Goal: Information Seeking & Learning: Learn about a topic

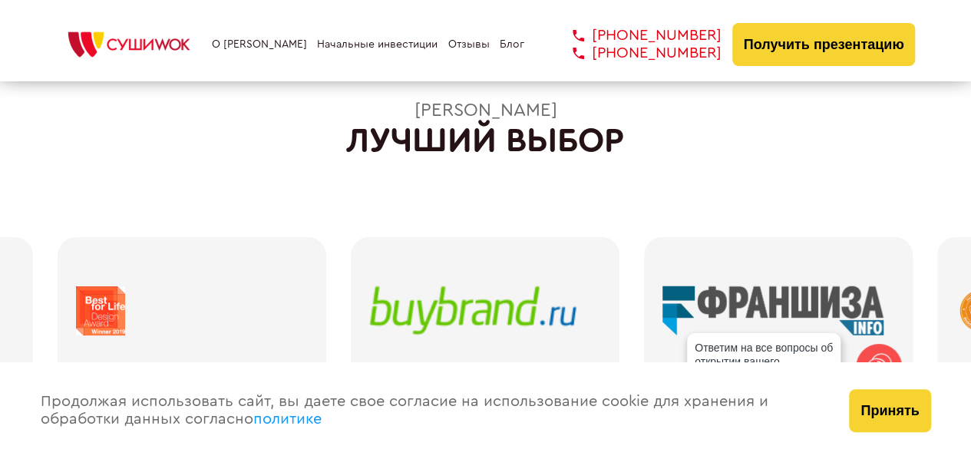
scroll to position [1996, 0]
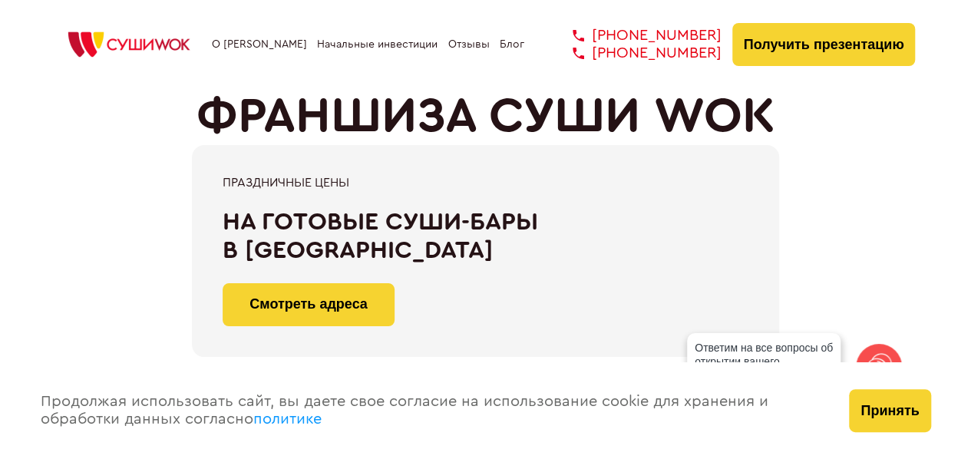
click at [269, 44] on link "О [PERSON_NAME]" at bounding box center [259, 44] width 95 height 12
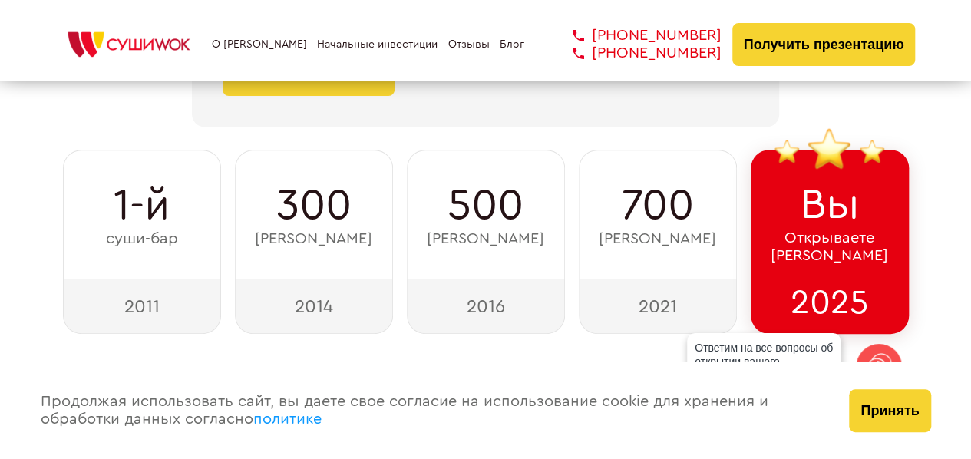
scroll to position [309, 0]
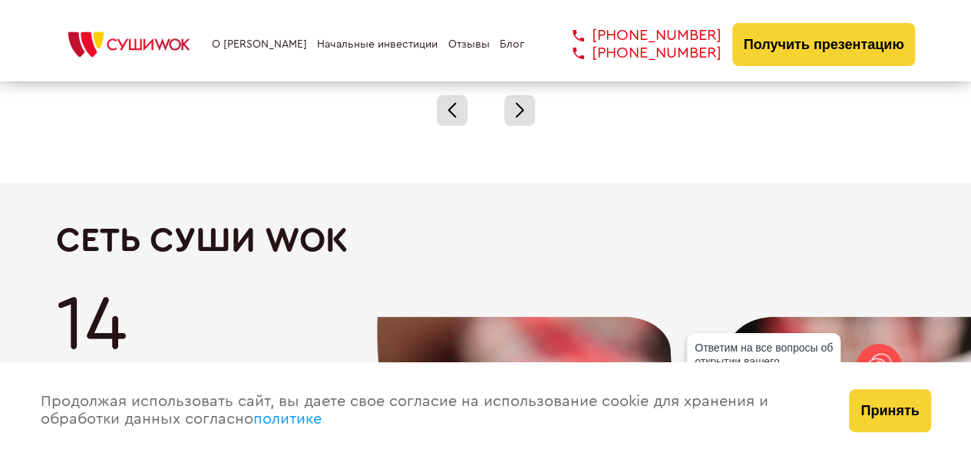
scroll to position [2469, 0]
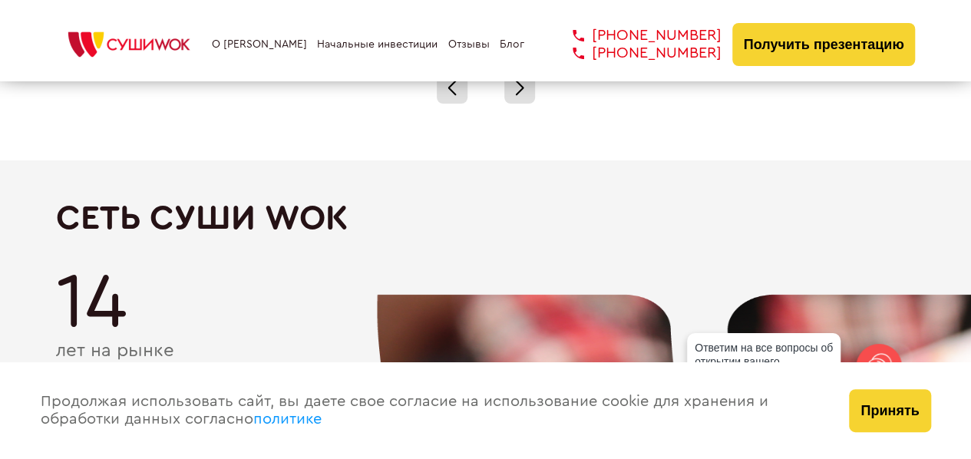
click at [886, 412] on button "Принять" at bounding box center [889, 410] width 81 height 43
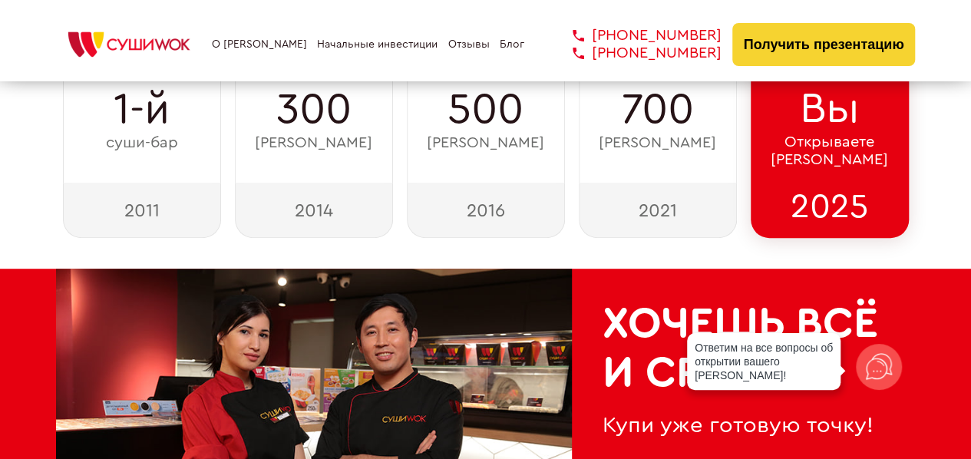
scroll to position [319, 0]
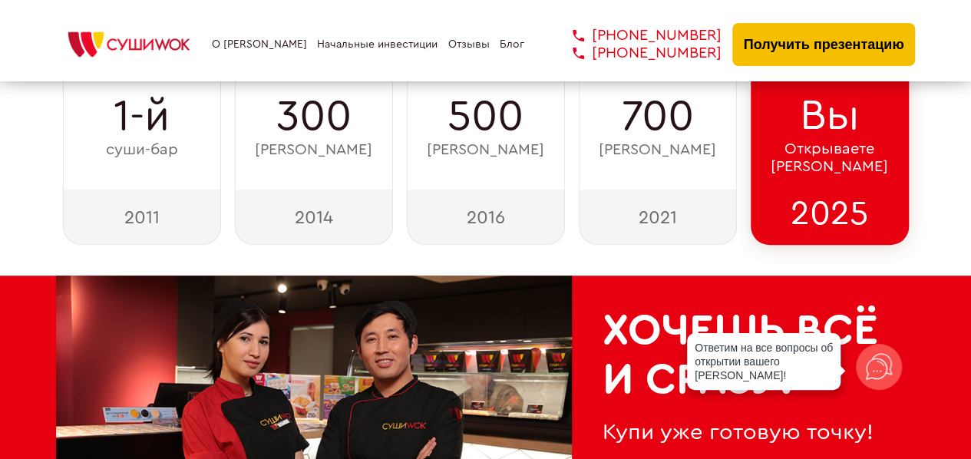
click at [792, 28] on button "Получить презентацию" at bounding box center [823, 44] width 183 height 43
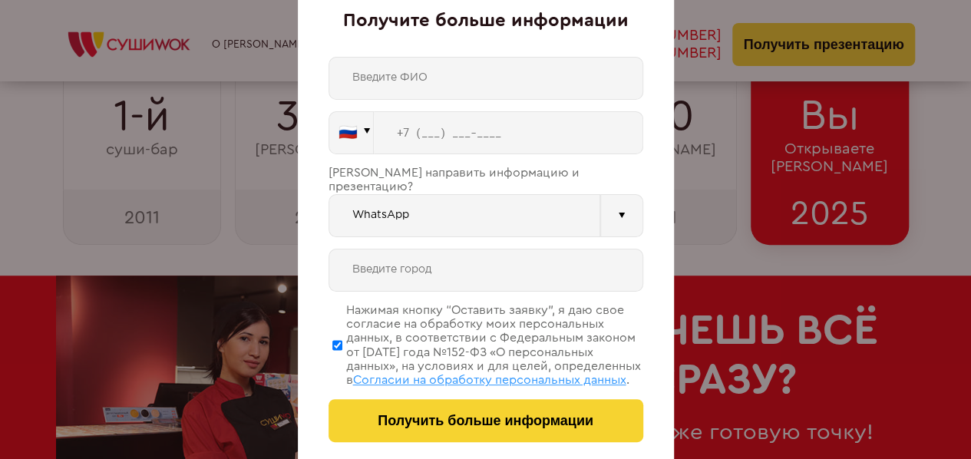
click at [731, 156] on div "Получите больше информации 🇷🇺 🇹🇷 🇧🇾 🇰🇬 🇰🇿 🇦🇿 🇦🇲 🇷🇺" at bounding box center [485, 229] width 971 height 459
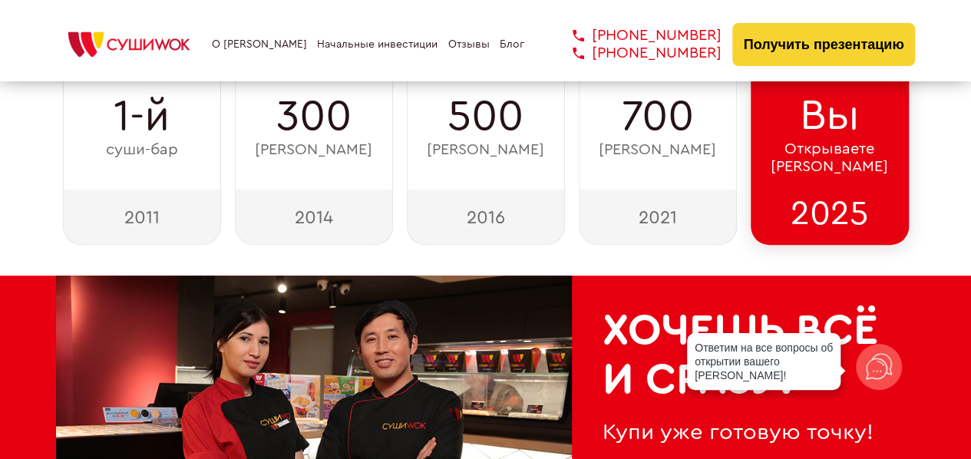
click at [459, 38] on link "Отзывы" at bounding box center [468, 44] width 41 height 12
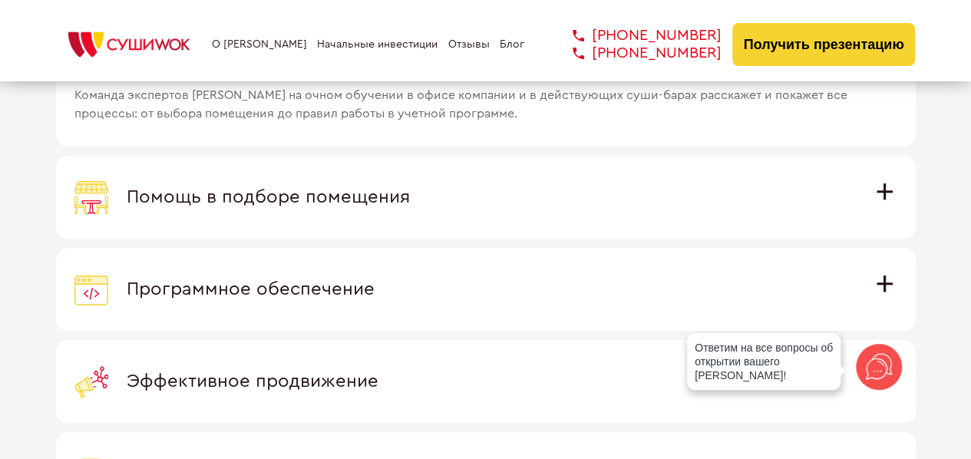
scroll to position [4341, 0]
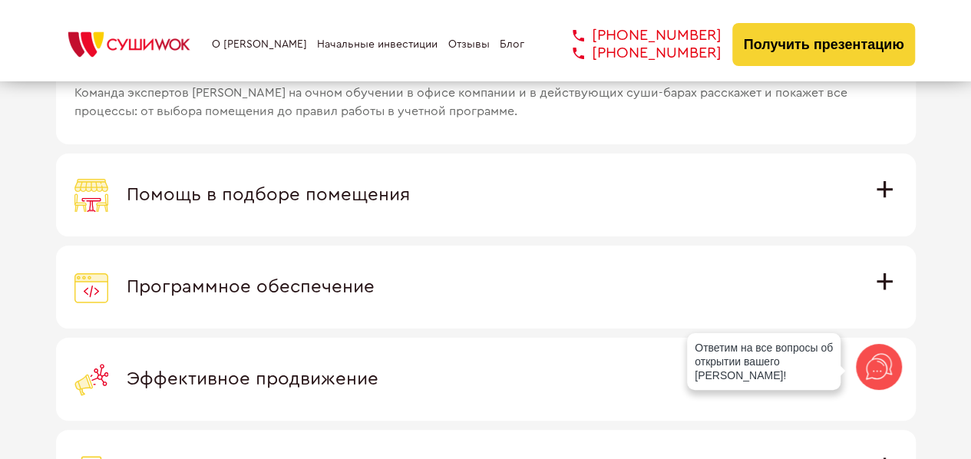
click at [410, 186] on span "Помощь в подборе помещения" at bounding box center [268, 195] width 283 height 18
click at [0, 0] on input "Помощь в подборе помещения Наши специалисты оценят варианты помещения в вашем г…" at bounding box center [0, 0] width 0 height 0
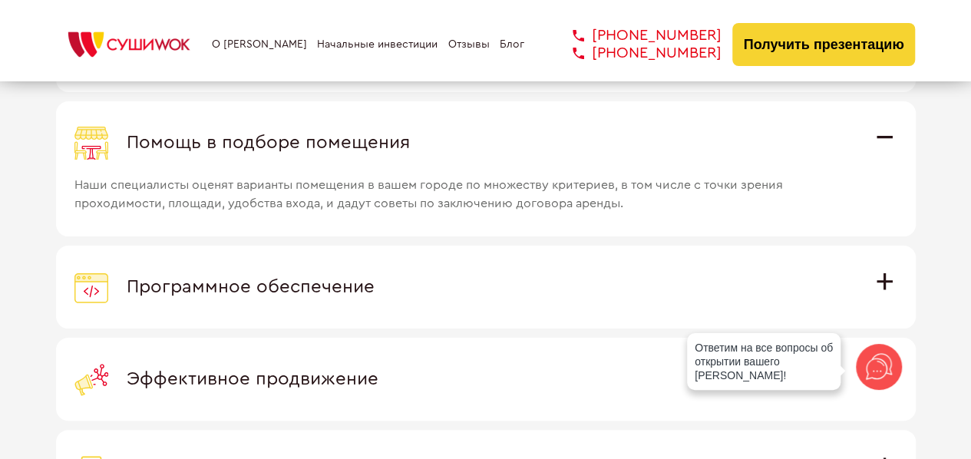
click at [659, 276] on div "Программное обеспечение" at bounding box center [485, 287] width 823 height 34
click at [0, 0] on input "Программное обеспечение Программное обеспечение разработано специально для Суши…" at bounding box center [0, 0] width 0 height 0
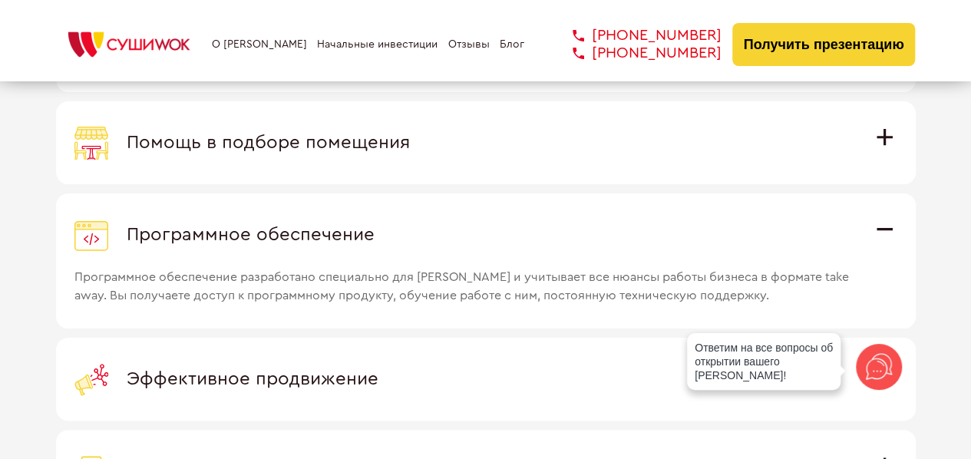
scroll to position [4418, 0]
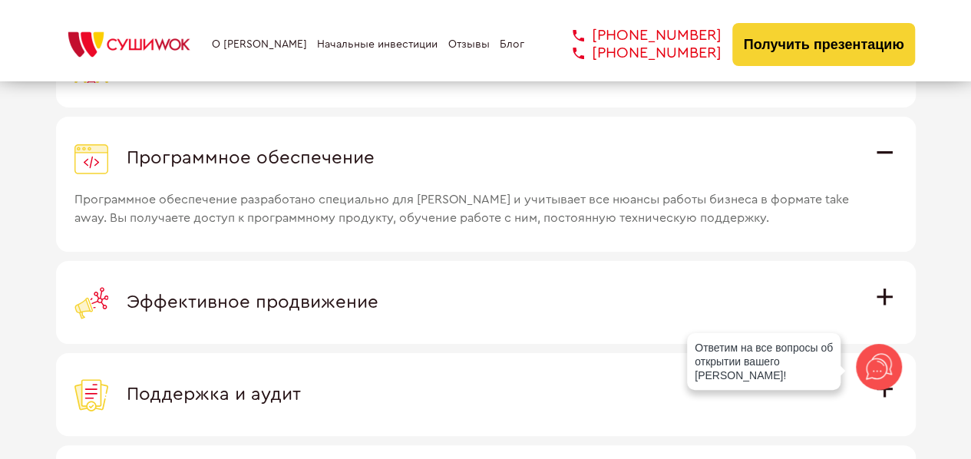
click at [463, 297] on div "Эффективное продвижение" at bounding box center [485, 303] width 823 height 34
click at [0, 0] on input "Эффективное продвижение Все рекламные материалы предоставляются централизованно…" at bounding box center [0, 0] width 0 height 0
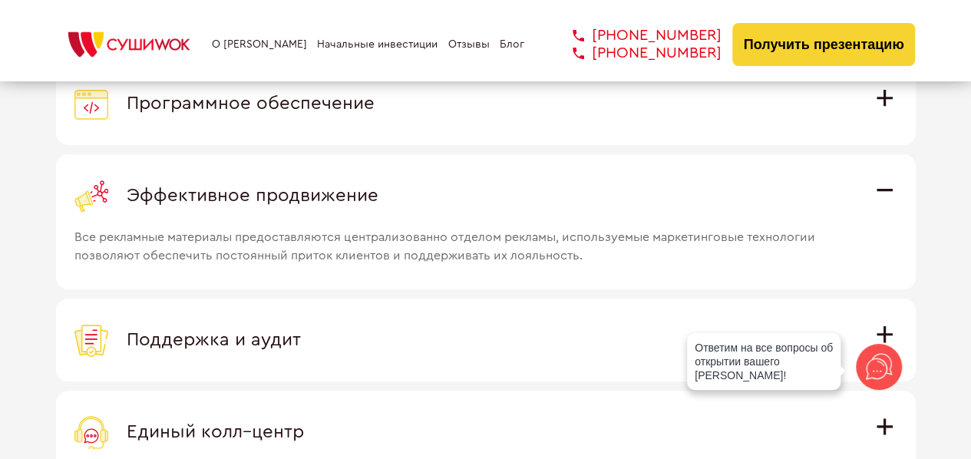
scroll to position [4494, 0]
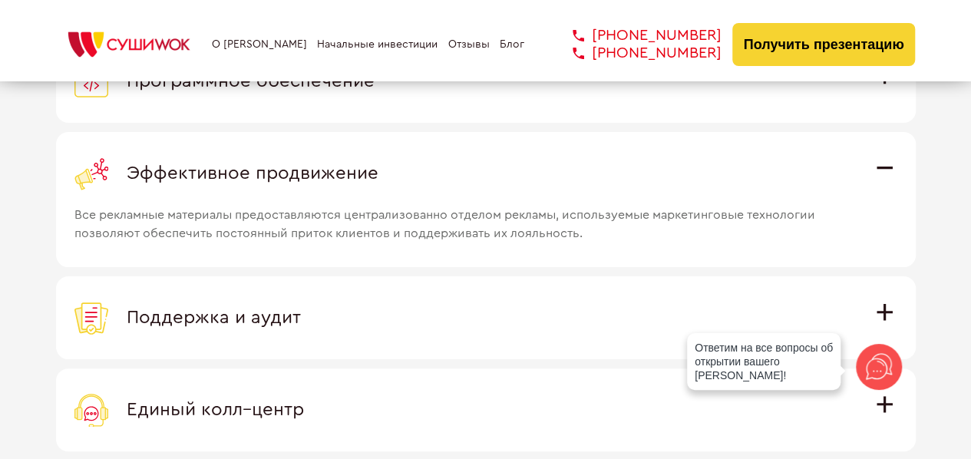
click at [419, 331] on label "Поддержка и аудит Аудит работы с целью поиска точек роста и постоянная поддержк…" at bounding box center [486, 317] width 860 height 83
click at [0, 0] on input "Поддержка и аудит Аудит работы с целью поиска точек роста и постоянная поддержк…" at bounding box center [0, 0] width 0 height 0
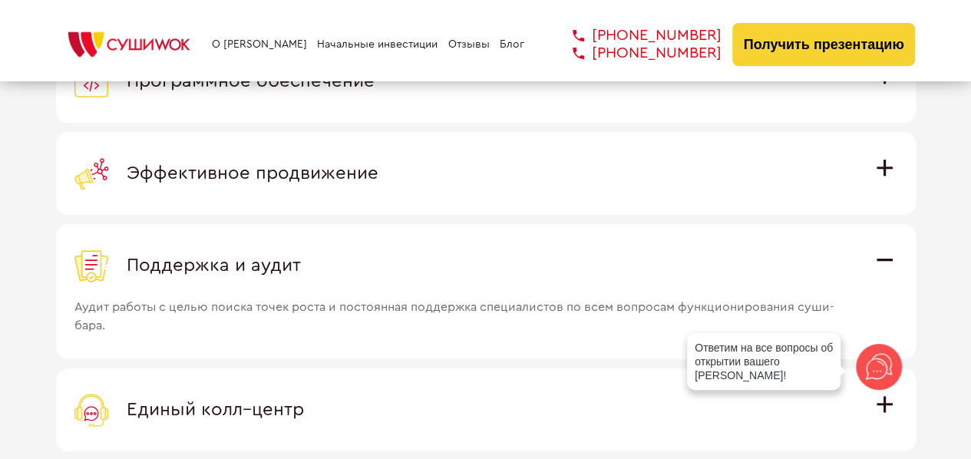
scroll to position [4571, 0]
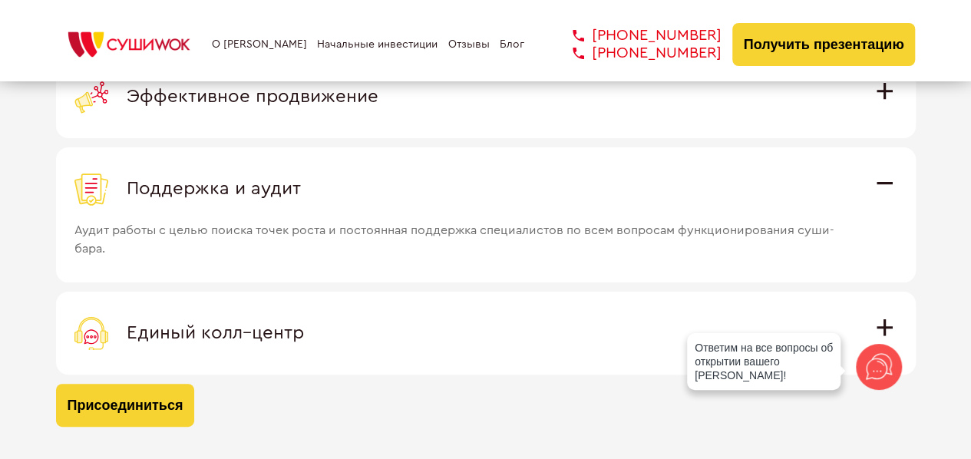
click at [401, 320] on div "Единый колл–центр" at bounding box center [485, 333] width 823 height 34
click at [0, 0] on input "Единый колл–центр Полностью интегрирован с программным обеспечением: вы не проп…" at bounding box center [0, 0] width 0 height 0
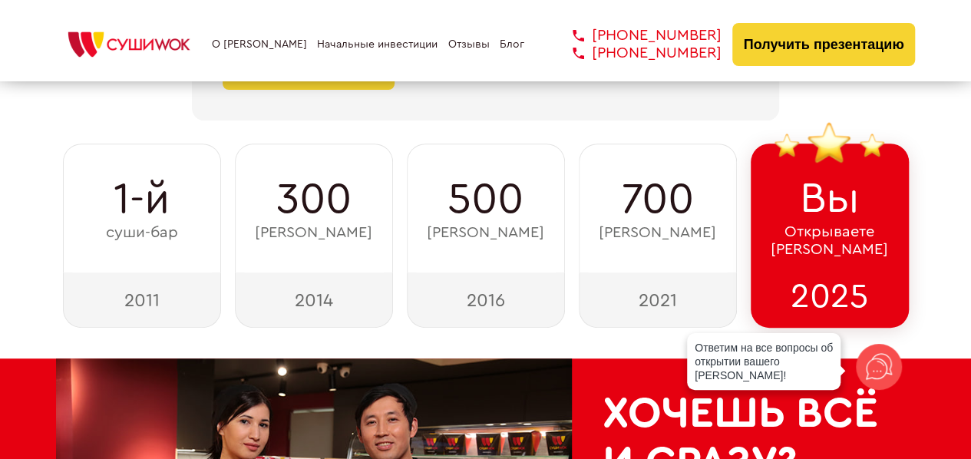
scroll to position [196, 0]
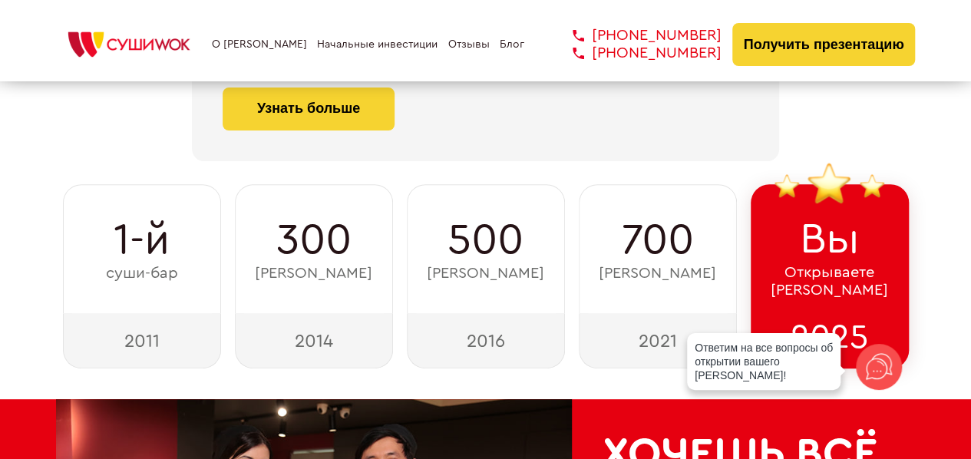
click at [380, 41] on link "Начальные инвестиции" at bounding box center [377, 44] width 121 height 12
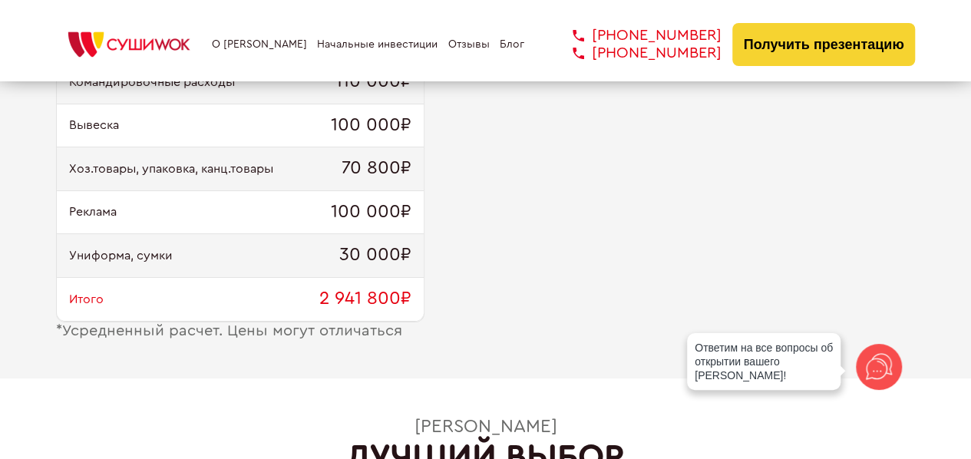
scroll to position [1770, 0]
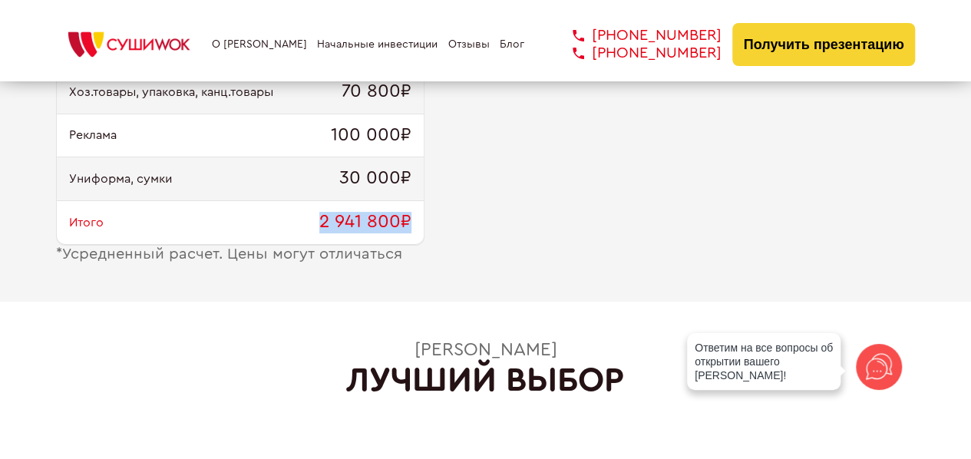
drag, startPoint x: 303, startPoint y: 242, endPoint x: 478, endPoint y: 237, distance: 175.1
click at [478, 237] on div "Ремонт и мебель 1 600 000₽ Оборудование 464 000₽ Паушальный взнос 250 000₽ Заку…" at bounding box center [486, 37] width 860 height 454
click at [471, 226] on div "Ремонт и мебель 1 600 000₽ Оборудование 464 000₽ Паушальный взнос 250 000₽ Заку…" at bounding box center [486, 37] width 860 height 454
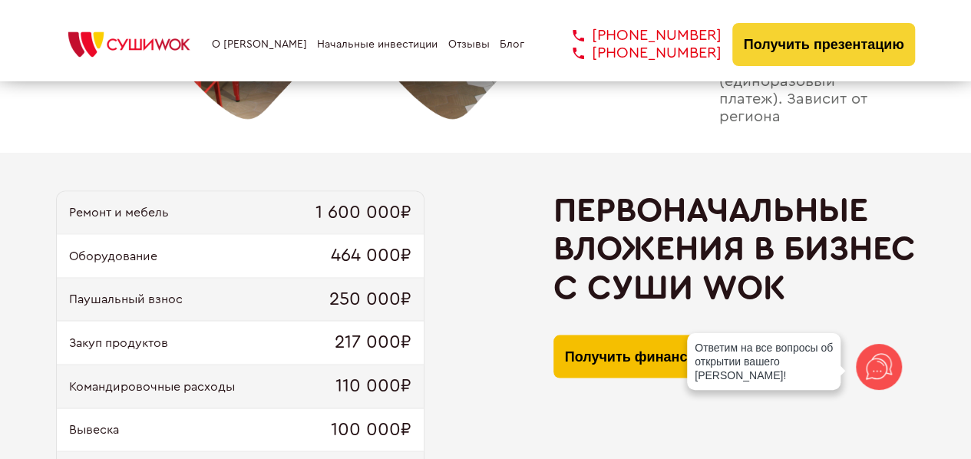
scroll to position [1386, 0]
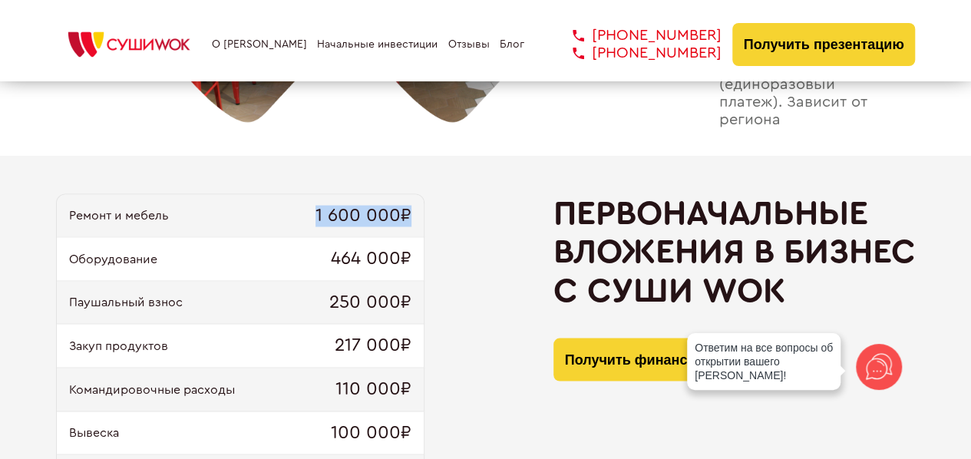
drag, startPoint x: 362, startPoint y: 226, endPoint x: 468, endPoint y: 216, distance: 107.2
click at [468, 216] on div "Ремонт и мебель 1 600 000₽ Оборудование 464 000₽ Паушальный взнос 250 000₽ Заку…" at bounding box center [486, 420] width 860 height 454
drag, startPoint x: 323, startPoint y: 252, endPoint x: 432, endPoint y: 264, distance: 109.7
click at [432, 264] on div "Ремонт и мебель 1 600 000₽ Оборудование 464 000₽ Паушальный взнос 250 000₽ Заку…" at bounding box center [486, 420] width 860 height 454
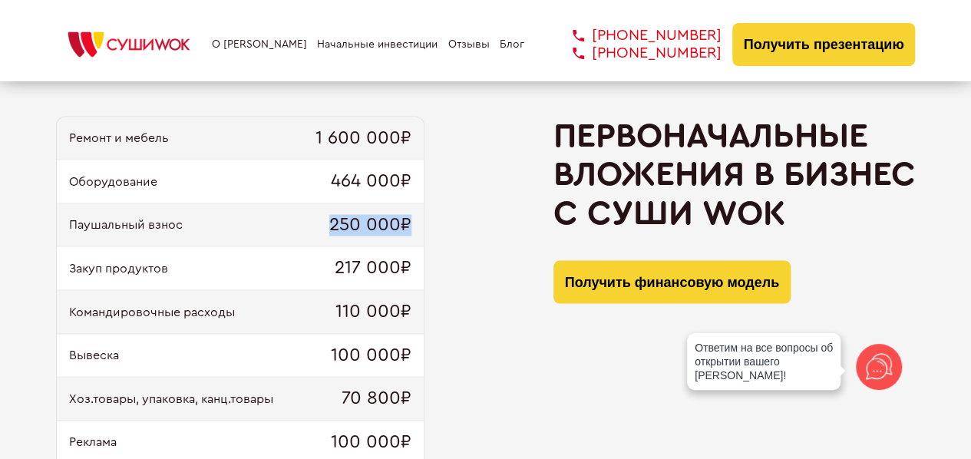
drag, startPoint x: 332, startPoint y: 229, endPoint x: 425, endPoint y: 237, distance: 94.0
click at [425, 237] on div "Ремонт и мебель 1 600 000₽ Оборудование 464 000₽ Паушальный взнос 250 000₽ Заку…" at bounding box center [486, 344] width 860 height 454
drag, startPoint x: 329, startPoint y: 269, endPoint x: 436, endPoint y: 263, distance: 106.9
click at [428, 265] on div "Ремонт и мебель 1 600 000₽ Оборудование 464 000₽ Паушальный взнос 250 000₽ Заку…" at bounding box center [486, 344] width 860 height 454
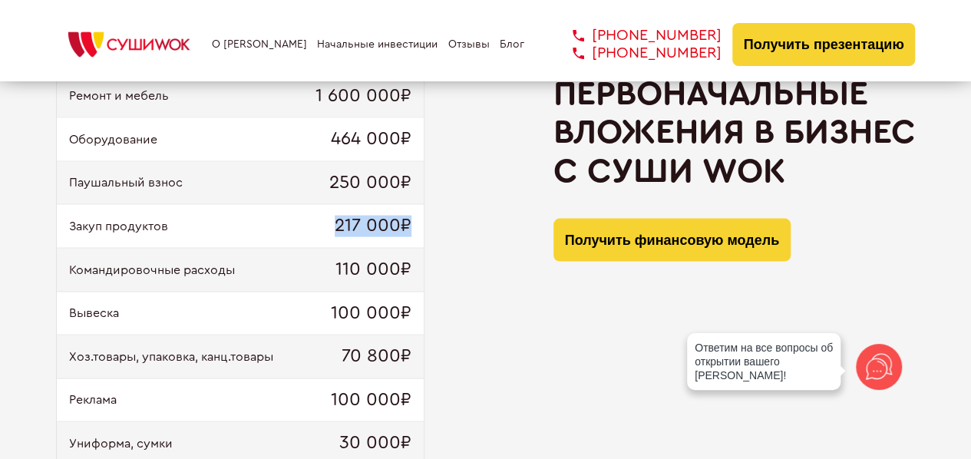
scroll to position [1540, 0]
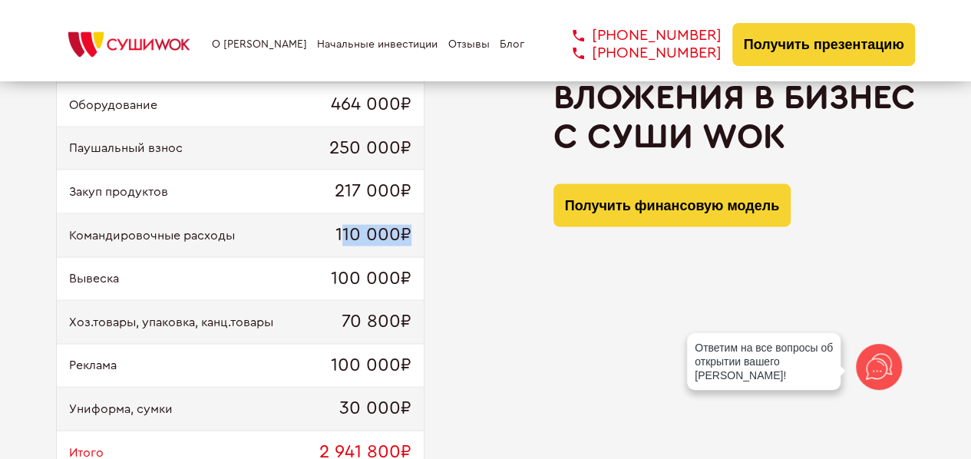
drag, startPoint x: 341, startPoint y: 239, endPoint x: 418, endPoint y: 243, distance: 76.9
click at [418, 243] on div "Командировочные расходы 110 000₽" at bounding box center [240, 236] width 367 height 44
drag, startPoint x: 312, startPoint y: 273, endPoint x: 424, endPoint y: 271, distance: 112.1
click at [424, 271] on div "Ремонт и мебель 1 600 000₽ Оборудование 464 000₽ Паушальный взнос 250 000₽ Заку…" at bounding box center [240, 258] width 368 height 436
drag, startPoint x: 339, startPoint y: 319, endPoint x: 433, endPoint y: 311, distance: 94.0
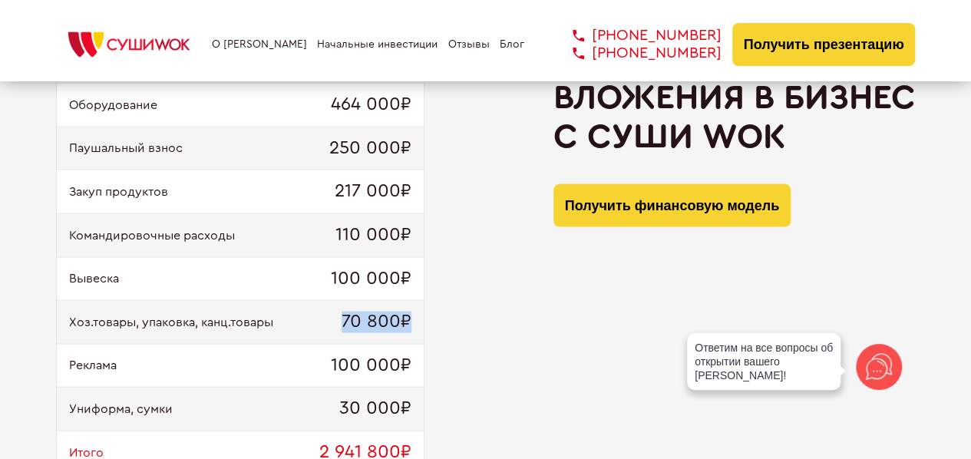
click at [428, 314] on div "Ремонт и мебель 1 600 000₽ Оборудование 464 000₽ Паушальный взнос 250 000₽ Заку…" at bounding box center [486, 267] width 860 height 454
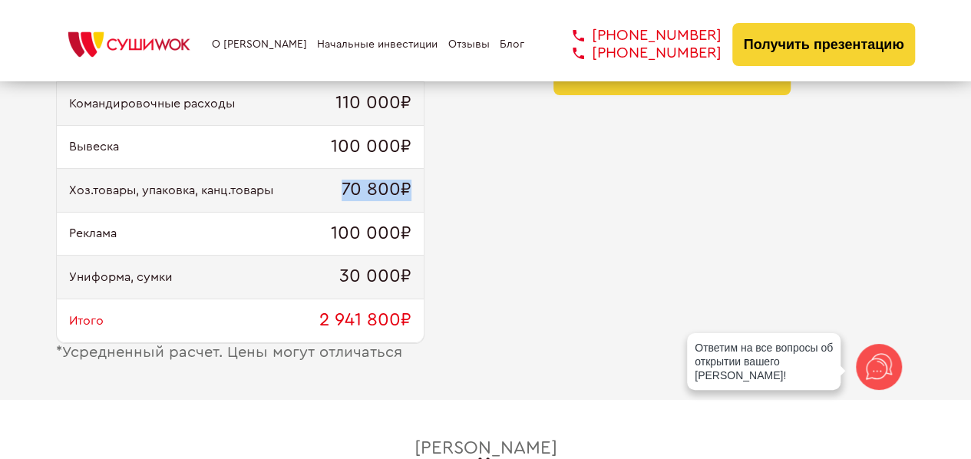
scroll to position [1693, 0]
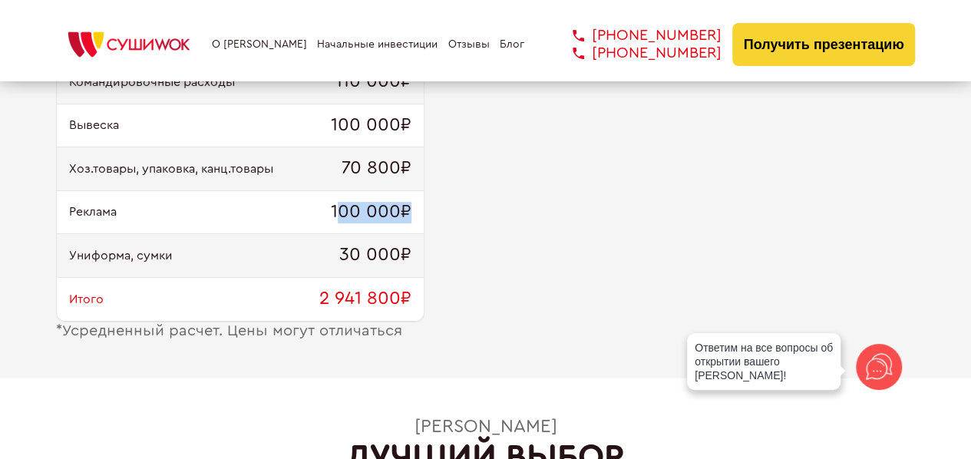
drag, startPoint x: 335, startPoint y: 219, endPoint x: 433, endPoint y: 226, distance: 97.7
click at [432, 226] on div "Ремонт и мебель 1 600 000₽ Оборудование 464 000₽ Паушальный взнос 250 000₽ Заку…" at bounding box center [486, 113] width 860 height 454
drag, startPoint x: 340, startPoint y: 254, endPoint x: 464, endPoint y: 260, distance: 123.7
click at [451, 263] on div "Ремонт и мебель 1 600 000₽ Оборудование 464 000₽ Паушальный взнос 250 000₽ Заку…" at bounding box center [486, 113] width 860 height 454
drag, startPoint x: 308, startPoint y: 292, endPoint x: 487, endPoint y: 296, distance: 178.9
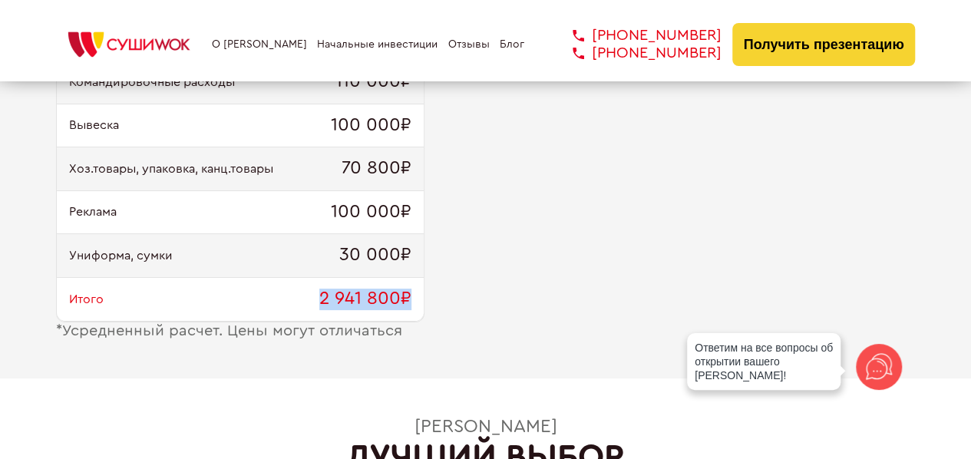
click at [481, 297] on div "Ремонт и мебель 1 600 000₽ Оборудование 464 000₽ Паушальный взнос 250 000₽ Заку…" at bounding box center [486, 113] width 860 height 454
